Goal: Information Seeking & Learning: Learn about a topic

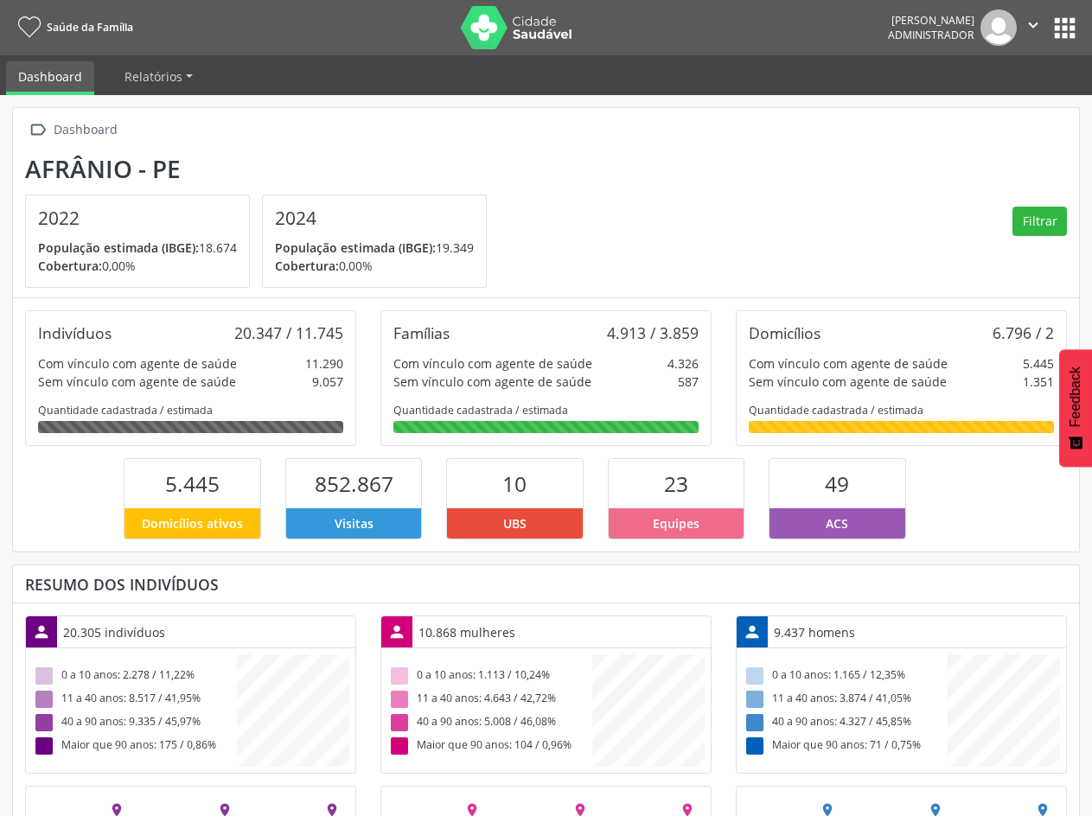
scroll to position [287, 355]
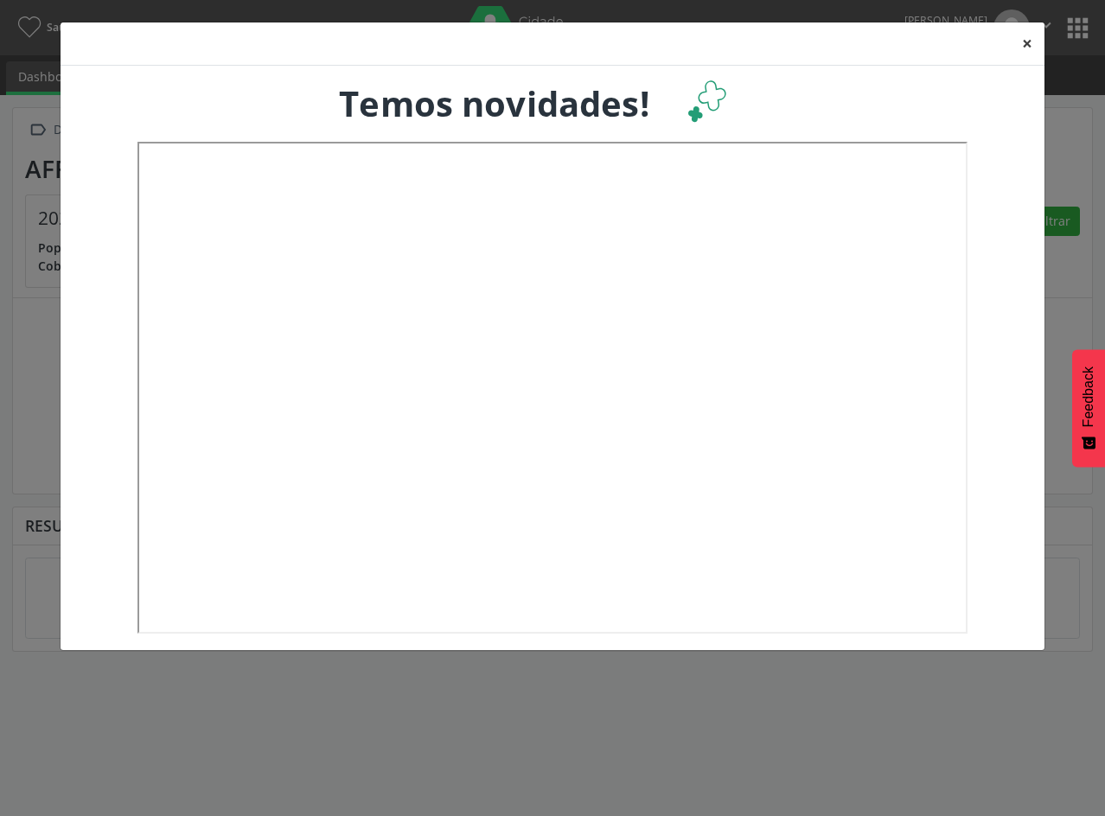
click at [1032, 39] on button "×" at bounding box center [1027, 43] width 35 height 42
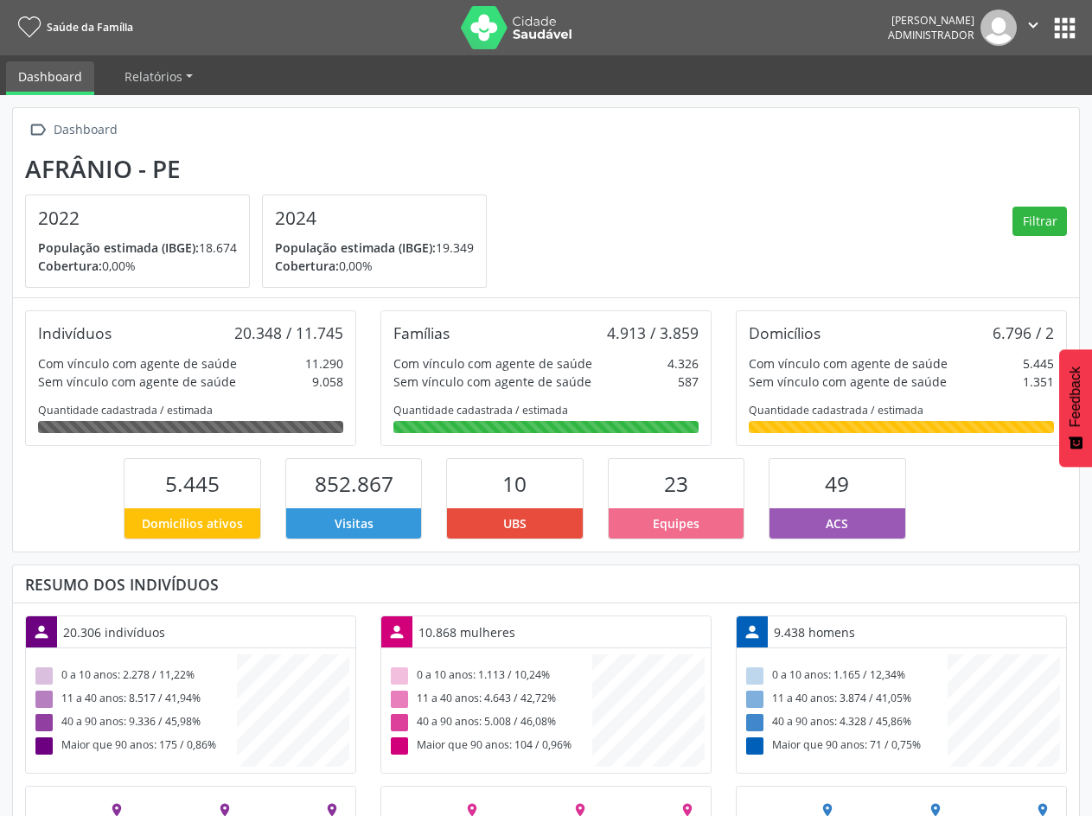
scroll to position [287, 355]
drag, startPoint x: 233, startPoint y: 338, endPoint x: 284, endPoint y: 342, distance: 52.1
click at [284, 342] on div "Indivíduos 20.348 / 11.745" at bounding box center [190, 332] width 305 height 19
drag, startPoint x: 295, startPoint y: 330, endPoint x: 342, endPoint y: 330, distance: 47.6
click at [342, 330] on div "20.348 / 11.745" at bounding box center [288, 332] width 109 height 19
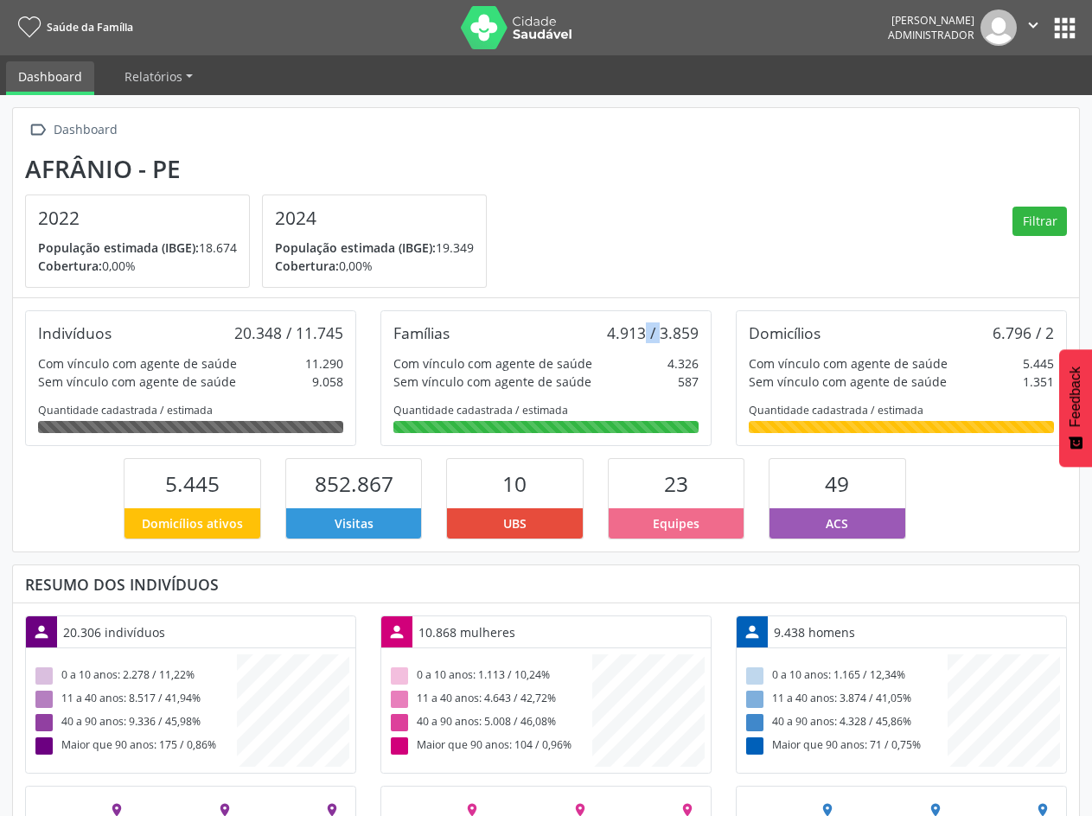
drag, startPoint x: 614, startPoint y: 329, endPoint x: 641, endPoint y: 329, distance: 26.8
click at [641, 329] on div "4.913 / 3.859" at bounding box center [653, 332] width 92 height 19
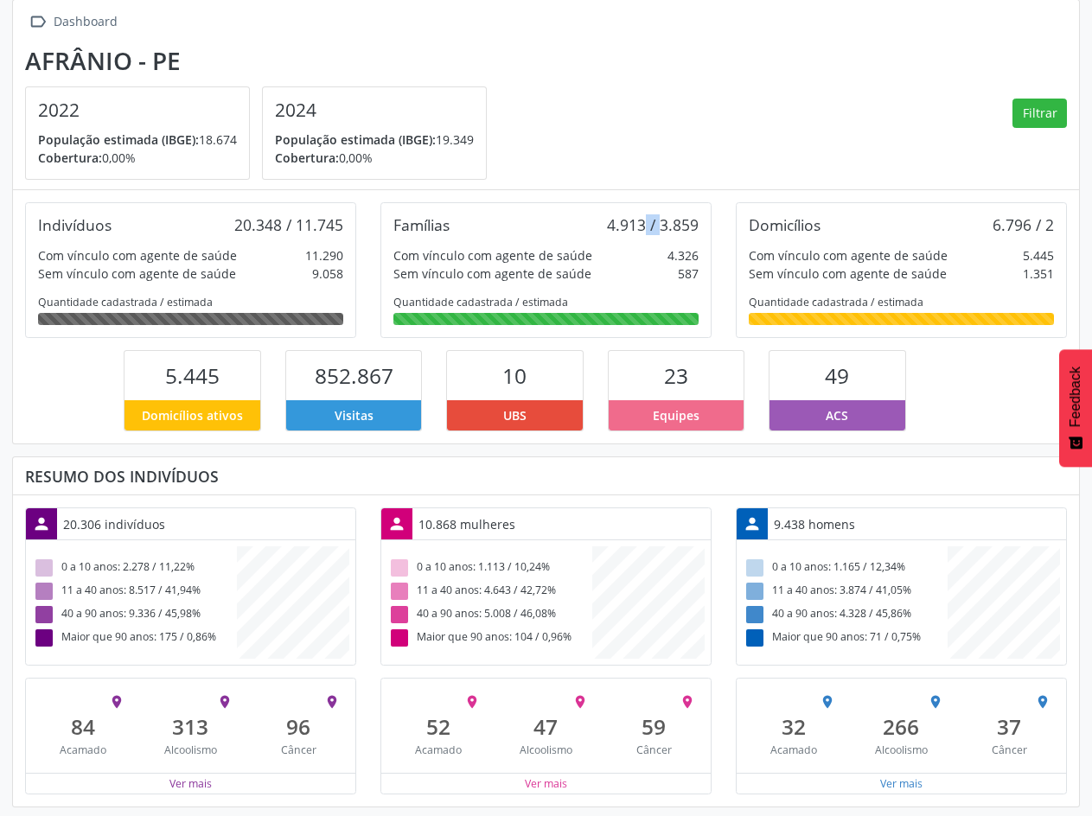
scroll to position [112, 0]
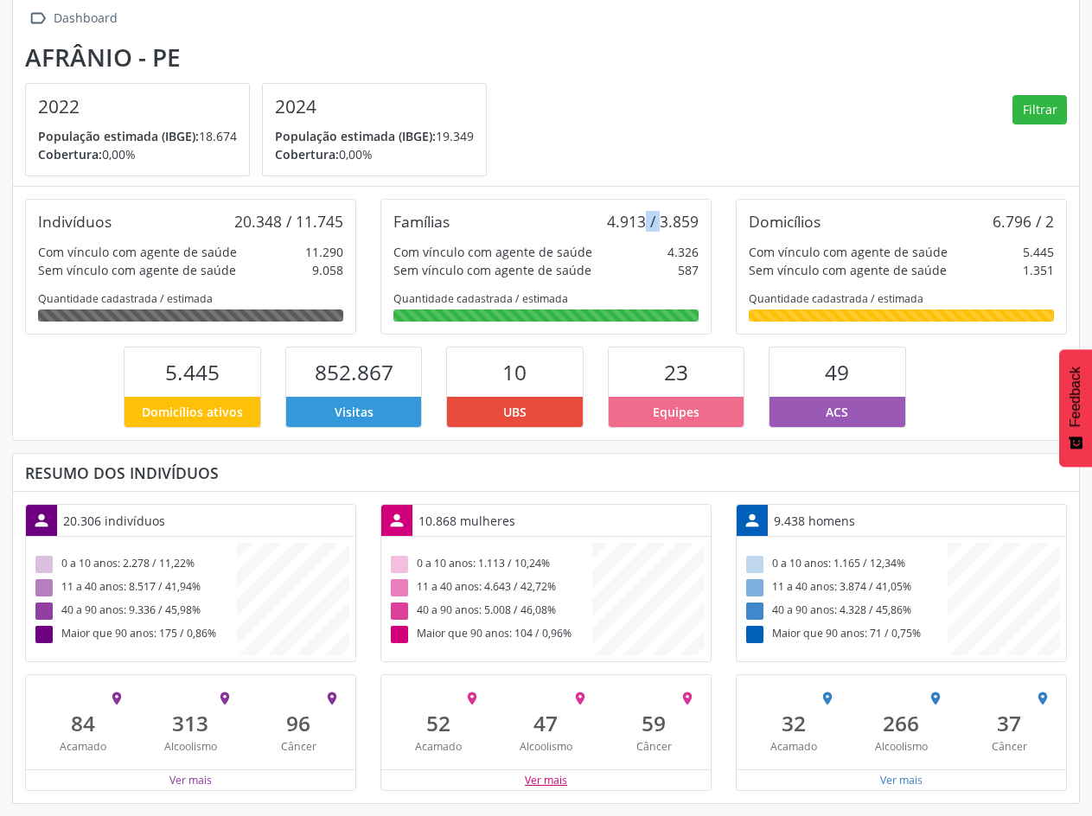
click at [549, 782] on button "Ver mais" at bounding box center [546, 780] width 44 height 16
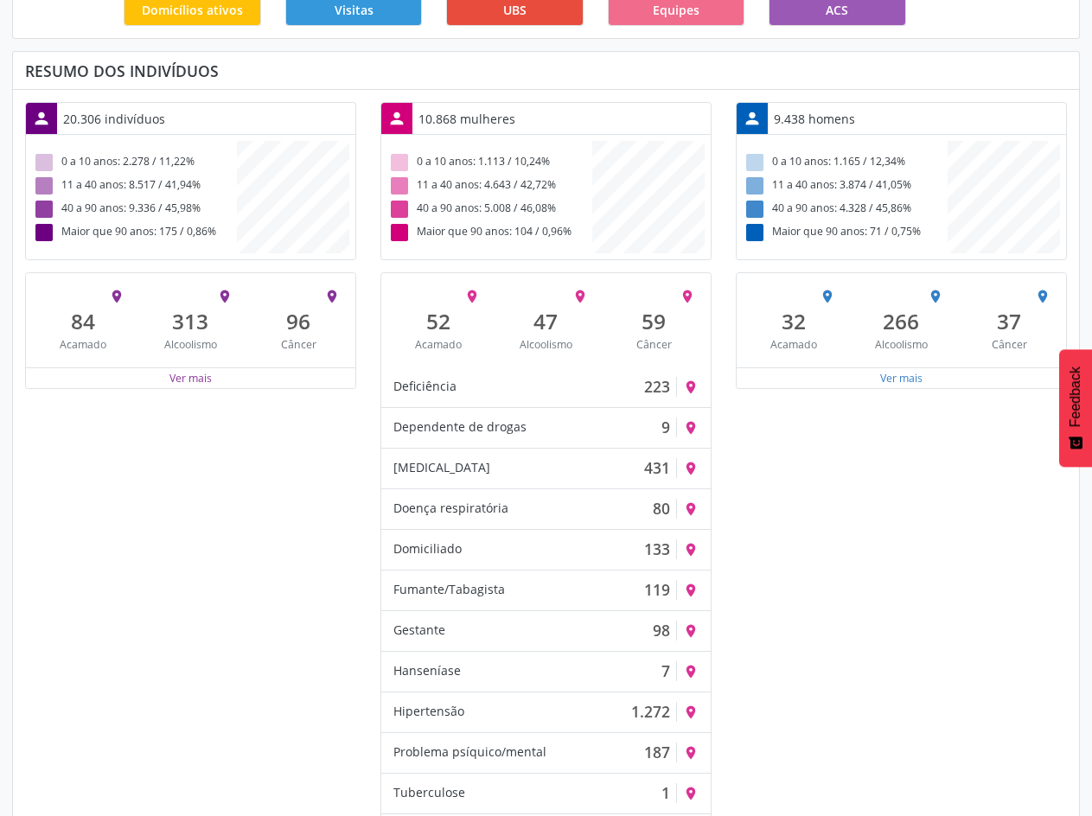
scroll to position [558, 0]
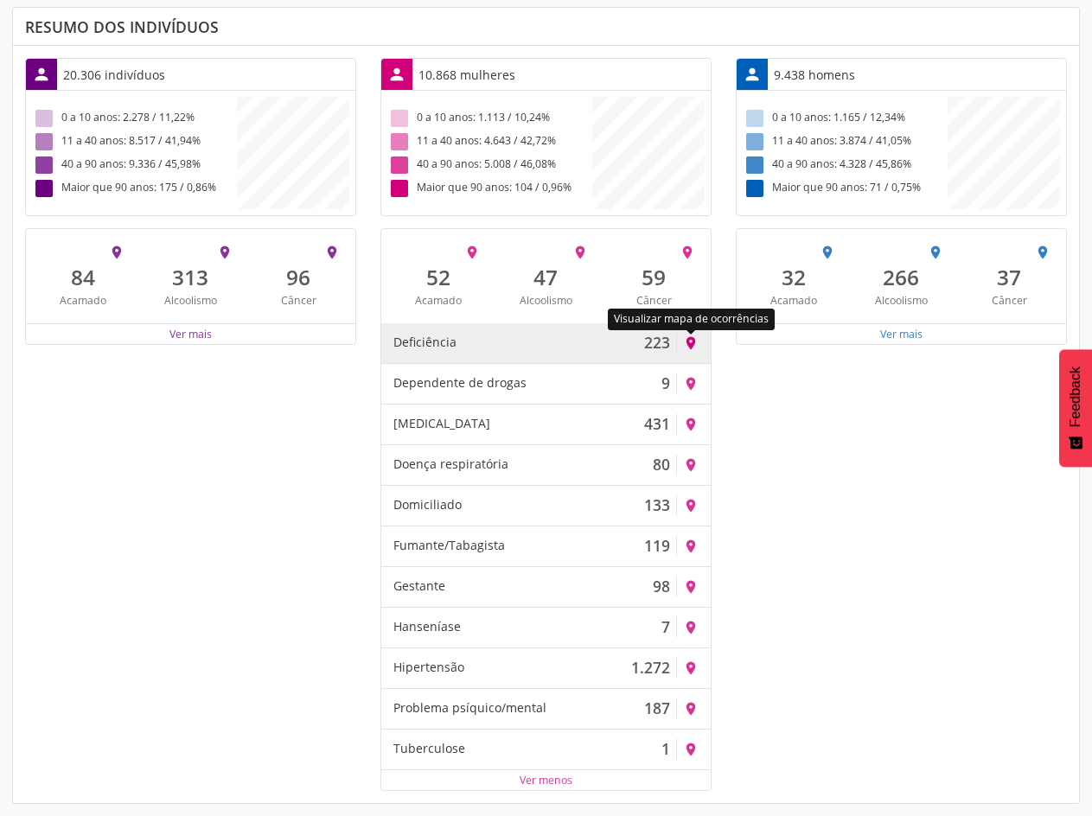
click at [688, 342] on icon "place" at bounding box center [691, 343] width 16 height 16
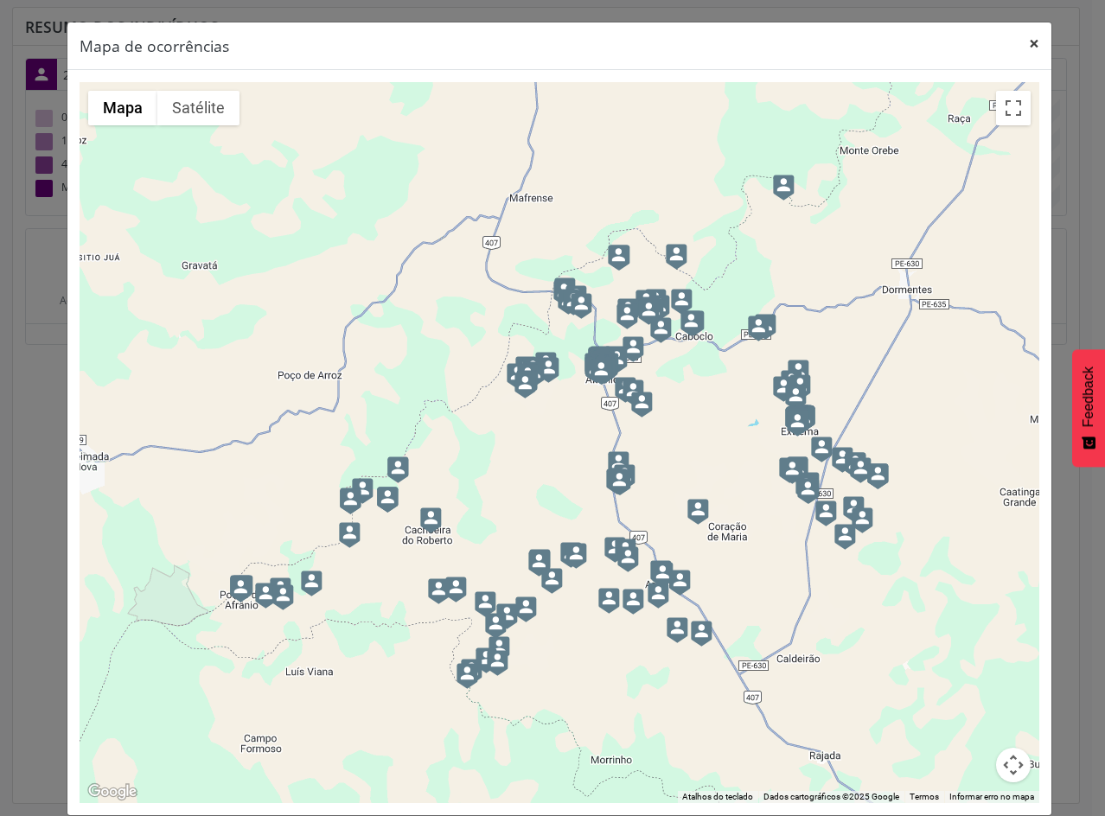
click at [1027, 45] on button "×" at bounding box center [1034, 43] width 35 height 42
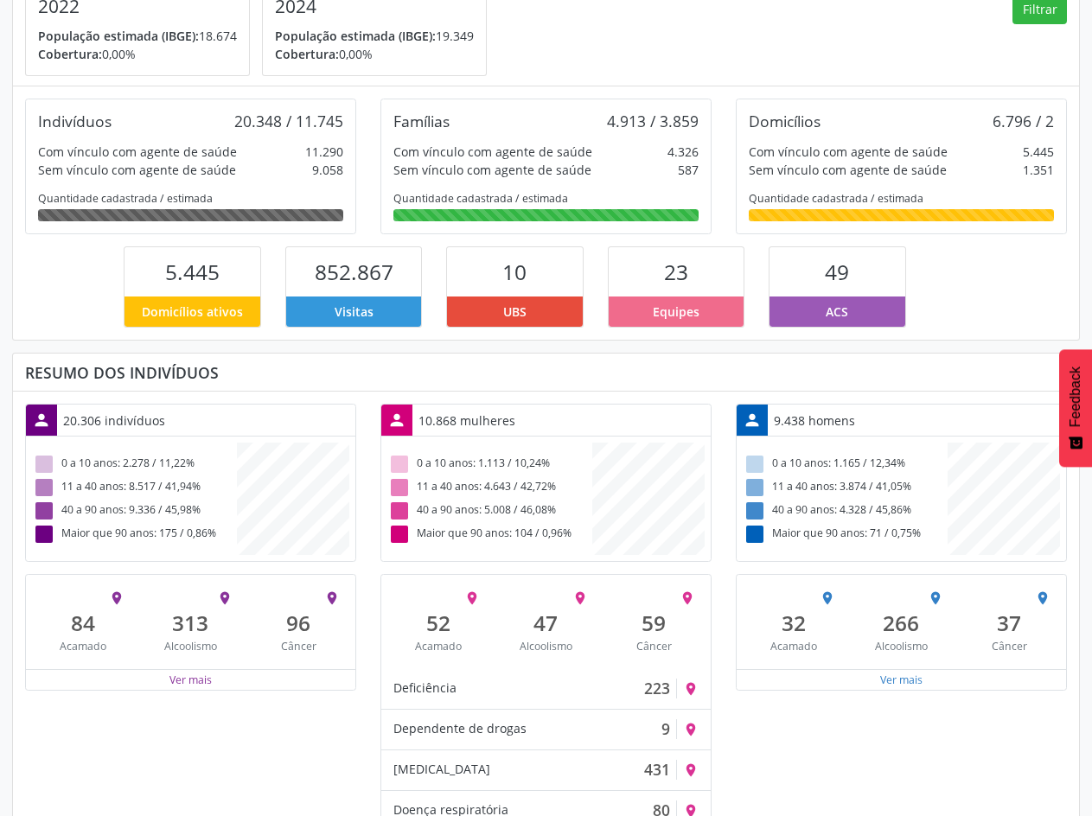
scroll to position [0, 0]
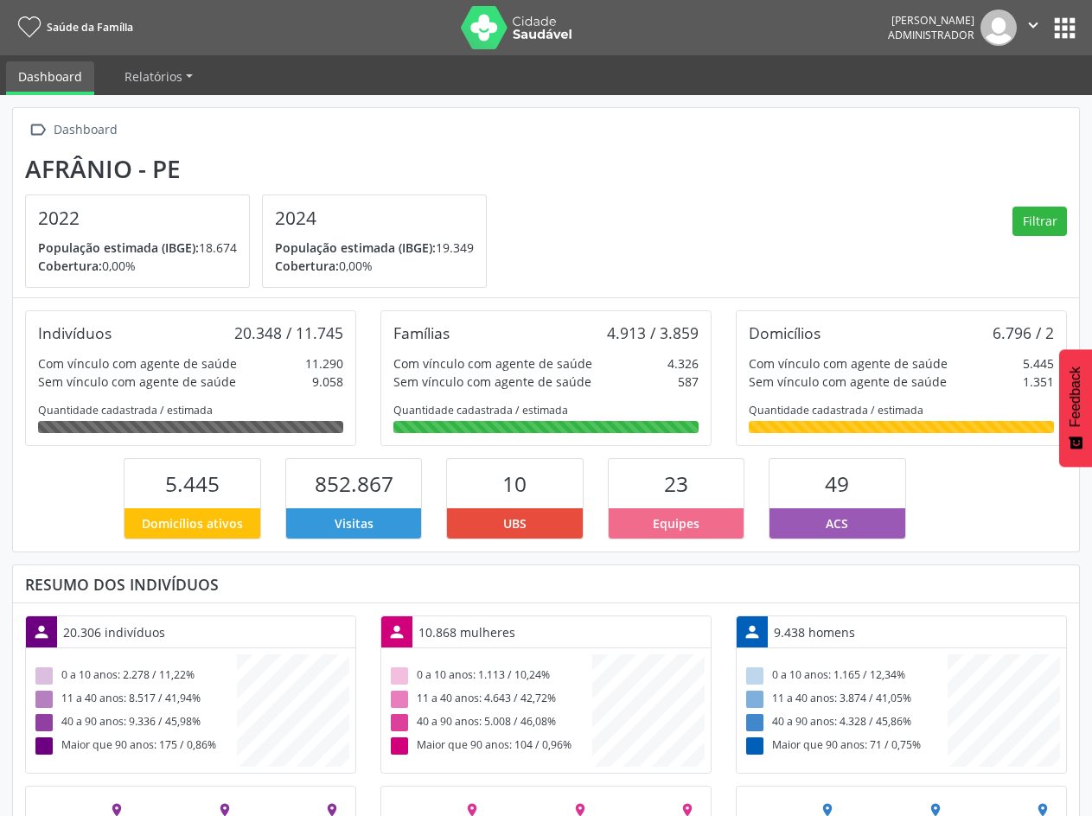
click at [1070, 38] on button "apps" at bounding box center [1065, 28] width 30 height 30
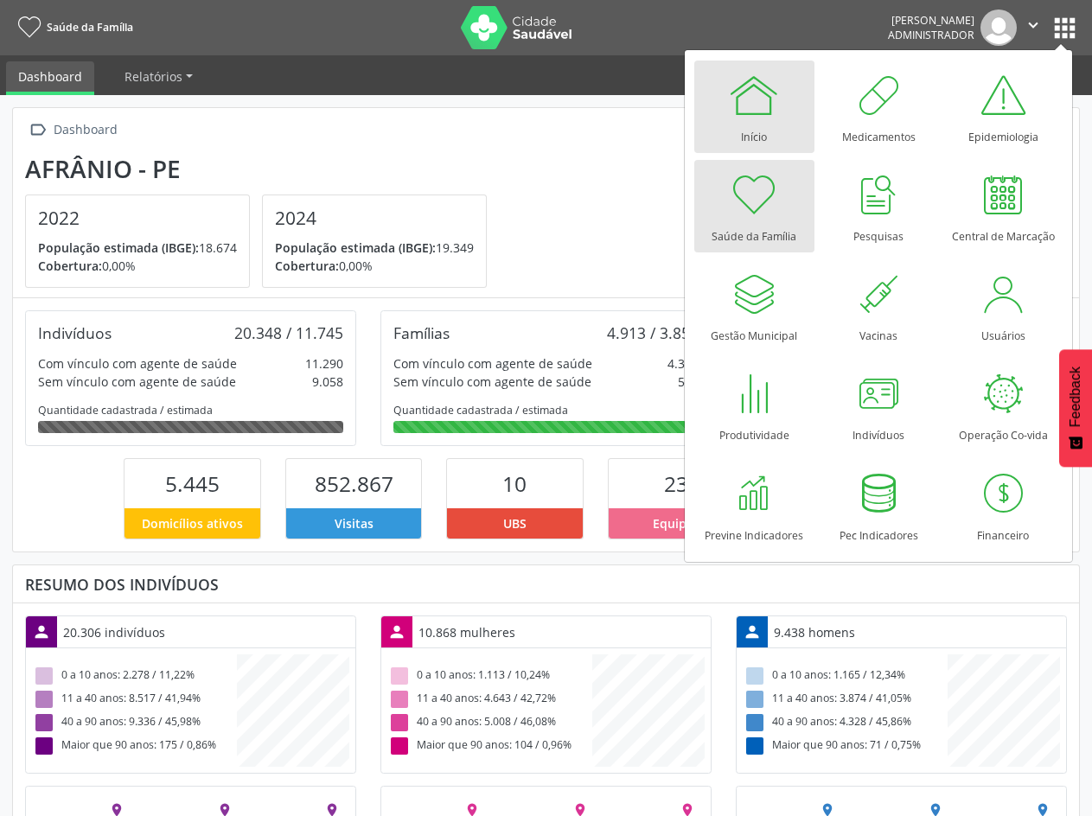
click at [745, 122] on div "Início" at bounding box center [754, 132] width 26 height 23
